Goal: Task Accomplishment & Management: Manage account settings

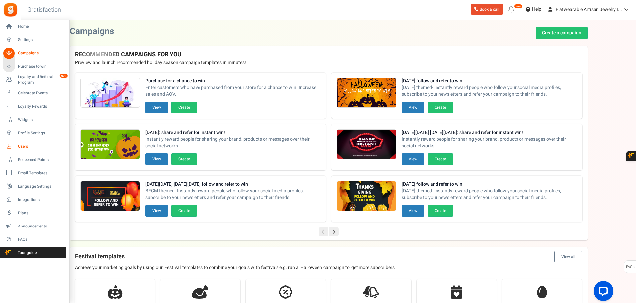
click at [9, 145] on icon at bounding box center [8, 145] width 11 height 11
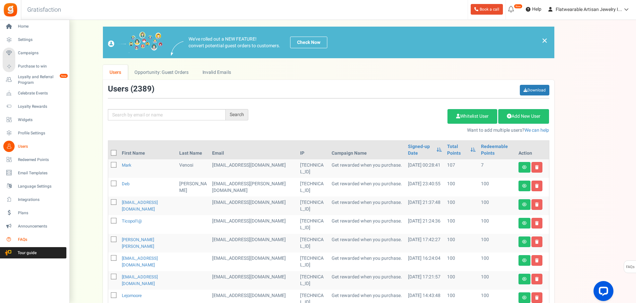
click at [22, 240] on span "FAQs" at bounding box center [41, 239] width 46 height 6
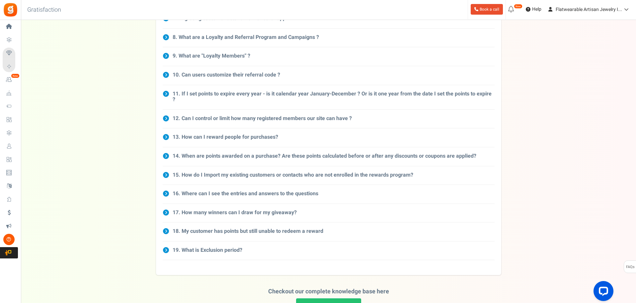
scroll to position [232, 0]
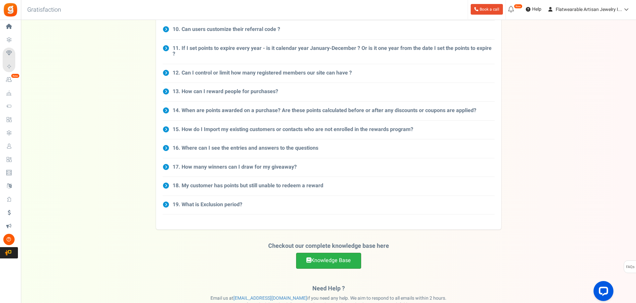
click at [322, 255] on link "Knowledge Base" at bounding box center [328, 260] width 65 height 16
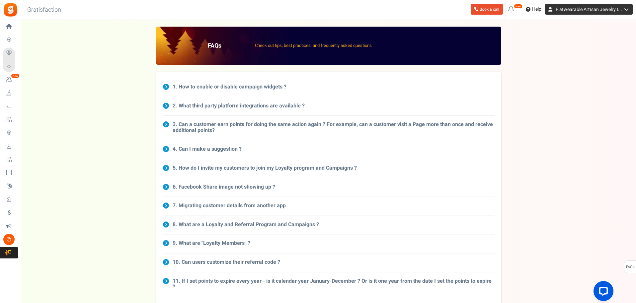
click at [582, 11] on span "Flatwearable Artisan Jewelry I..." at bounding box center [589, 9] width 66 height 7
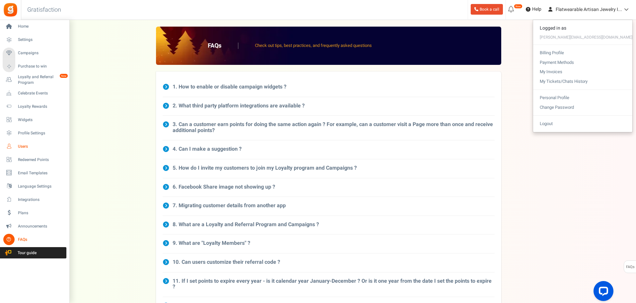
click at [21, 146] on span "Users" at bounding box center [41, 146] width 46 height 6
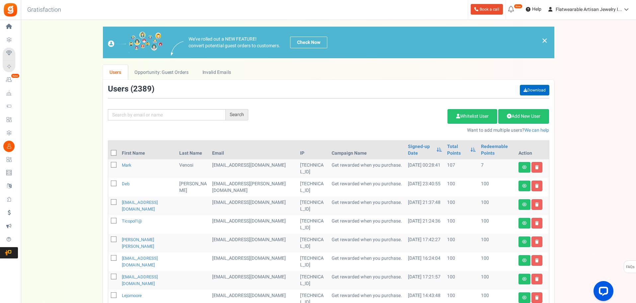
click at [537, 92] on link "Download" at bounding box center [535, 90] width 30 height 11
click at [537, 91] on link "Download" at bounding box center [535, 90] width 30 height 11
click at [604, 10] on span "Flatwearable Artisan Jewelry I..." at bounding box center [589, 9] width 66 height 7
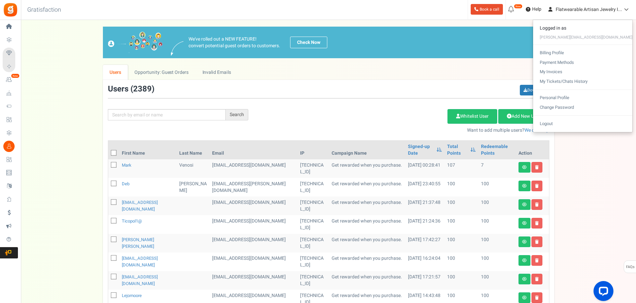
click at [545, 40] on link "×" at bounding box center [545, 41] width 6 height 8
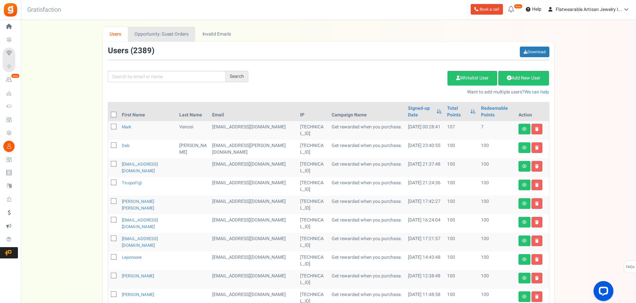
click at [166, 33] on link "Opportunity: Guest Orders" at bounding box center [161, 34] width 67 height 15
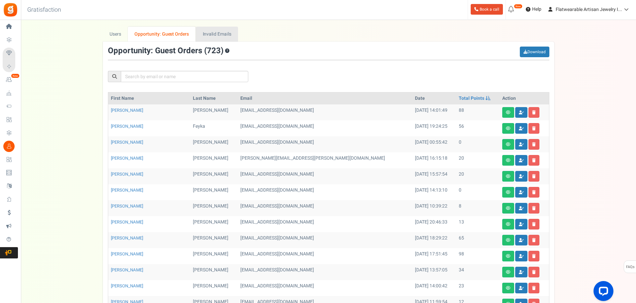
click at [217, 36] on link "Invalid Emails" at bounding box center [217, 34] width 42 height 15
